Goal: Complete application form

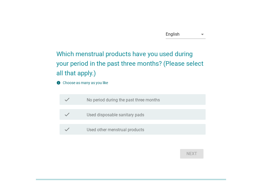
click at [206, 37] on div "English arrow_drop_down Which menstrual products have you used during your peri…" at bounding box center [131, 93] width 158 height 143
click at [204, 35] on icon "arrow_drop_down" at bounding box center [202, 34] width 6 height 6
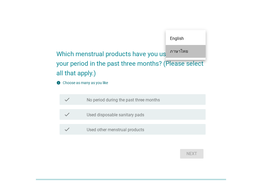
click at [170, 50] on link "ภาษาไทย" at bounding box center [186, 51] width 40 height 13
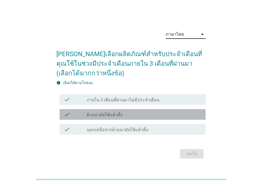
click at [99, 118] on div "check check_box_outline_blank ผ้าอนามัยใช้แล้วทิ้ง" at bounding box center [133, 114] width 146 height 11
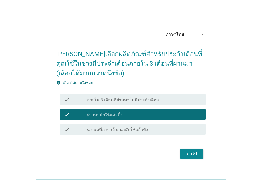
click at [190, 156] on div "ต่อไป" at bounding box center [191, 153] width 15 height 6
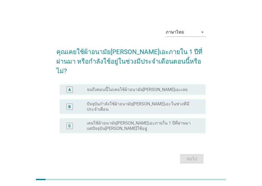
click at [107, 102] on label "ปัจจุบันกำลังใช้ผ้าอนามัย[PERSON_NAME]เอะในช่วงที่มีประจำเดือน" at bounding box center [142, 106] width 110 height 11
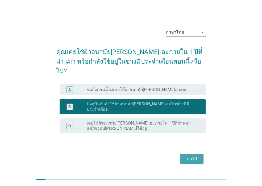
click at [200, 154] on button "ต่อไป" at bounding box center [191, 159] width 23 height 10
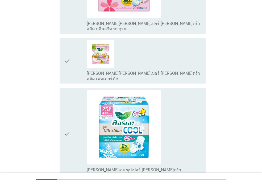
scroll to position [435, 0]
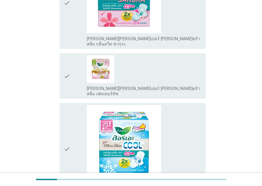
click at [68, 109] on icon "check" at bounding box center [67, 149] width 6 height 88
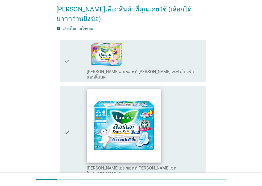
scroll to position [133, 0]
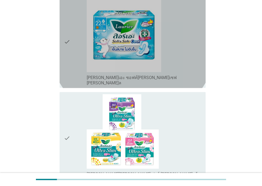
click at [79, 44] on div "check" at bounding box center [75, 42] width 23 height 88
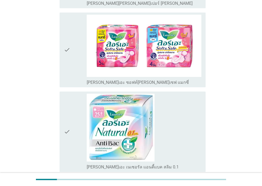
scroll to position [1259, 0]
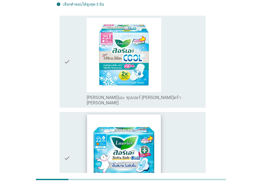
scroll to position [53, 0]
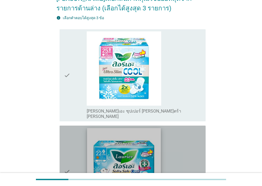
click at [87, 142] on img at bounding box center [124, 165] width 74 height 74
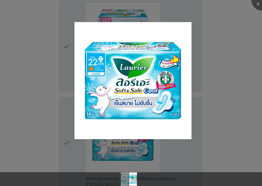
scroll to position [131, 0]
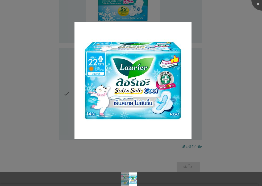
click at [153, 167] on div at bounding box center [131, 169] width 262 height 5
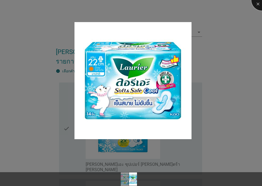
click at [255, 2] on div at bounding box center [261, -1] width 21 height 21
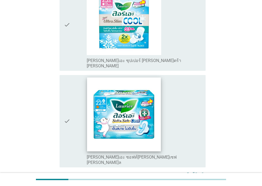
scroll to position [133, 0]
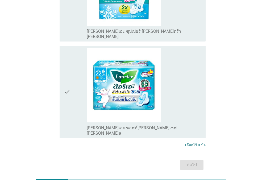
click at [67, 86] on icon "check" at bounding box center [67, 92] width 6 height 88
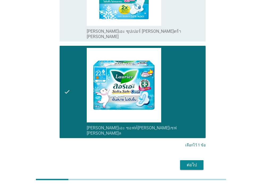
click at [195, 162] on div "ต่อไป" at bounding box center [191, 165] width 15 height 6
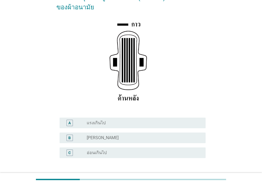
scroll to position [78, 0]
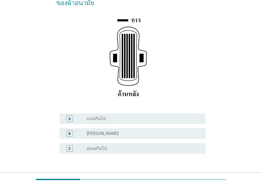
click at [112, 131] on div "radio_button_unchecked [PERSON_NAME]" at bounding box center [142, 133] width 110 height 5
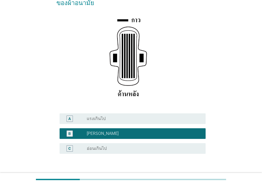
click at [199, 176] on div "ต่อไป" at bounding box center [191, 179] width 15 height 6
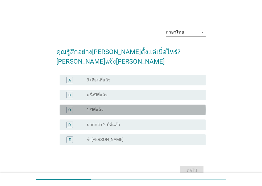
click at [108, 107] on div "radio_button_unchecked 1 ปีที่แล้ว" at bounding box center [142, 109] width 110 height 5
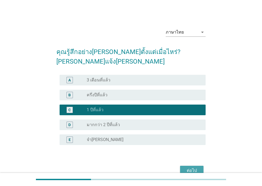
click at [196, 167] on div "ต่อไป" at bounding box center [191, 170] width 15 height 6
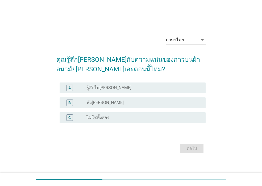
click at [100, 101] on label "พึง[PERSON_NAME]" at bounding box center [105, 102] width 37 height 5
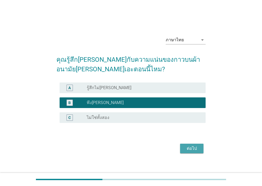
click at [192, 148] on div "ต่อไป" at bounding box center [191, 148] width 15 height 6
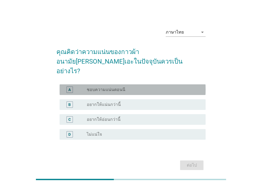
click at [112, 87] on label "ชอบความแน่นตอนนี" at bounding box center [106, 89] width 39 height 5
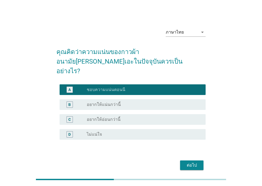
click at [184, 162] on div "ต่อไป" at bounding box center [191, 165] width 15 height 6
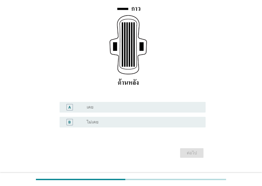
scroll to position [80, 0]
click at [103, 110] on div "radio_button_unchecked เคย" at bounding box center [144, 107] width 115 height 6
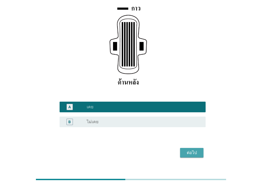
click at [197, 155] on div "ต่อไป" at bounding box center [191, 152] width 15 height 6
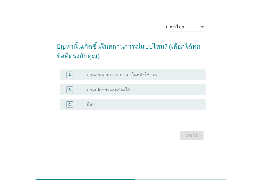
scroll to position [0, 0]
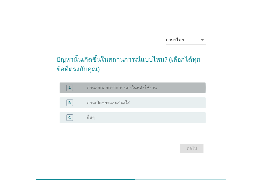
click at [120, 88] on label "ตอนลอกออกจากกางเกงในหลังใช้งาน" at bounding box center [122, 87] width 70 height 5
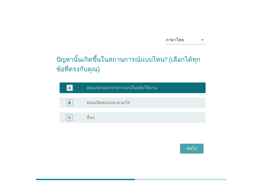
click at [191, 149] on div "ต่อไป" at bounding box center [191, 148] width 15 height 6
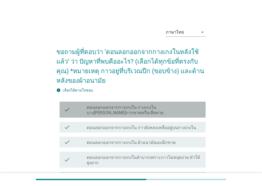
click at [189, 114] on label "ตอนลอกออกจากกางเกงใน กางเกงในบาง[PERSON_NAME]การขาดหรือเสียหาย" at bounding box center [144, 110] width 115 height 11
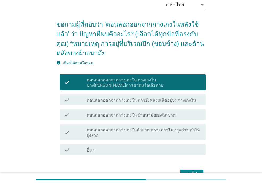
scroll to position [58, 0]
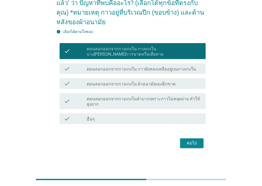
click at [185, 141] on div "ต่อไป" at bounding box center [191, 143] width 15 height 6
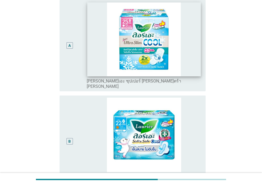
scroll to position [106, 0]
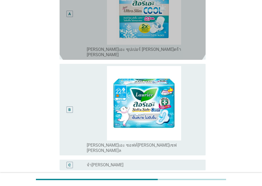
click at [75, 10] on div "A" at bounding box center [69, 14] width 11 height 87
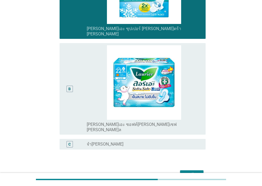
scroll to position [148, 0]
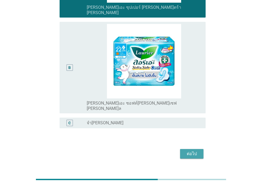
click at [195, 150] on div "ต่อไป" at bounding box center [191, 153] width 15 height 6
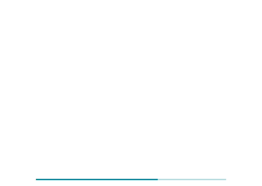
scroll to position [0, 0]
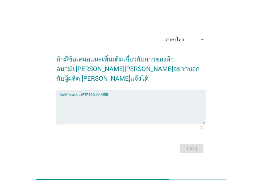
click at [96, 96] on textarea "พิมพ์คำตอบของคุณ ที่นี่" at bounding box center [133, 110] width 146 height 28
type textarea "v"
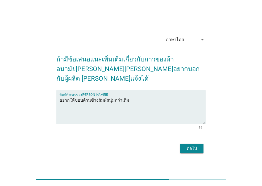
type textarea "อยากให้ขอบด้านข้างสัมผัสนุ่มกว่าเดิม"
click at [186, 147] on button "ต่อไป" at bounding box center [191, 149] width 23 height 10
